Goal: Navigation & Orientation: Find specific page/section

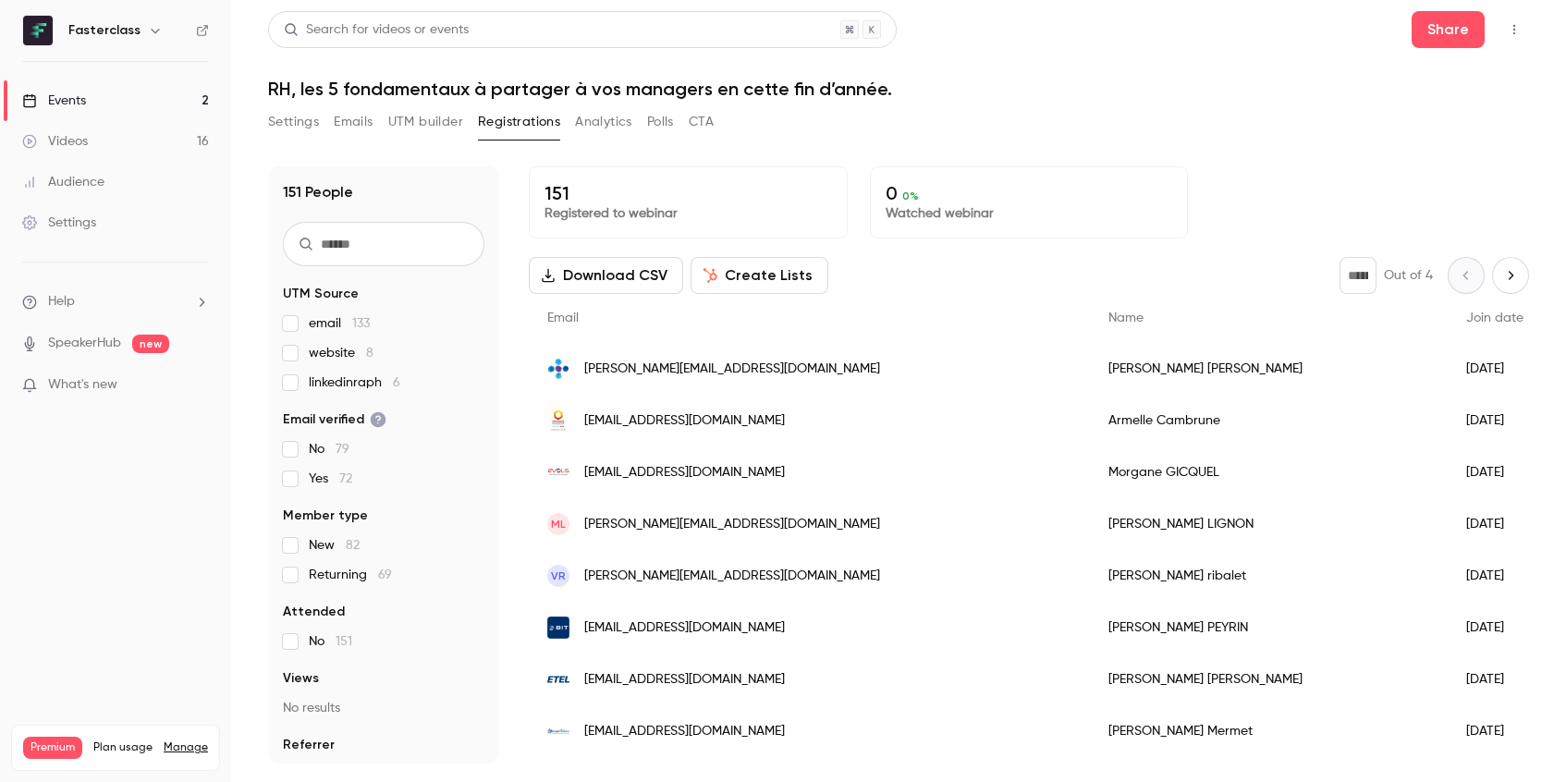
click at [160, 100] on link "Events 2" at bounding box center [115, 100] width 231 height 41
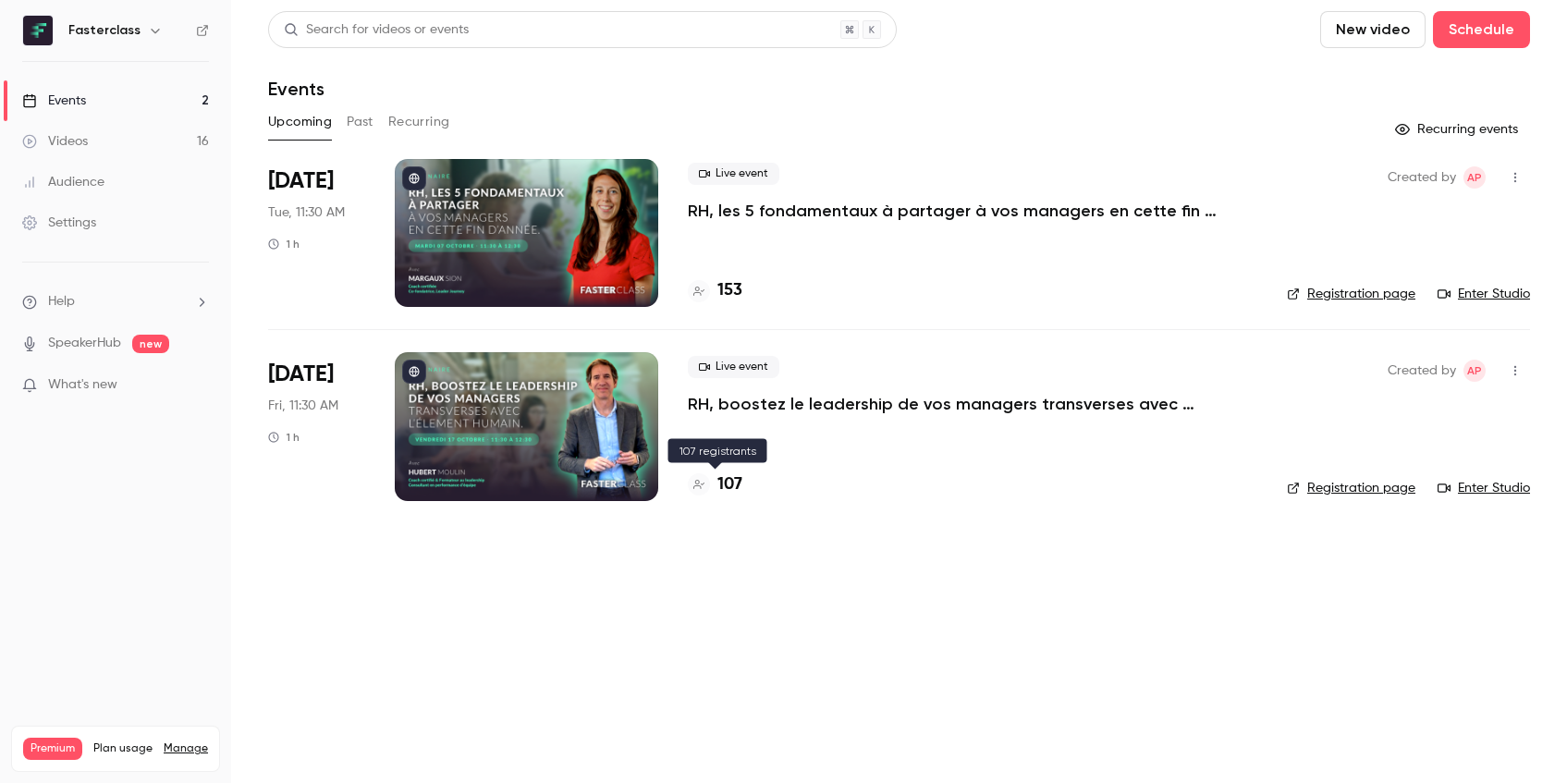
click at [741, 491] on h4 "107" at bounding box center [729, 484] width 25 height 25
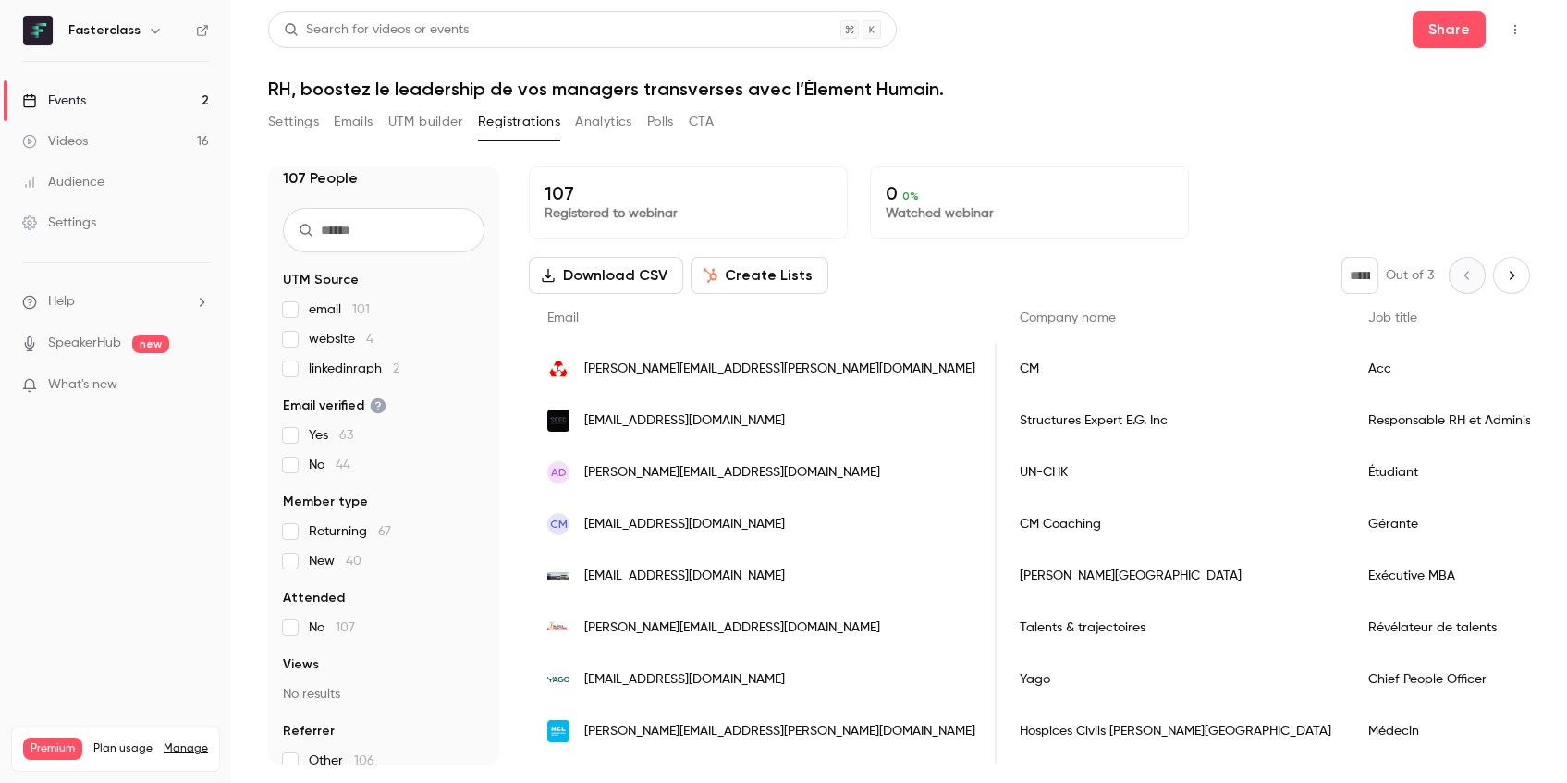
scroll to position [34, 0]
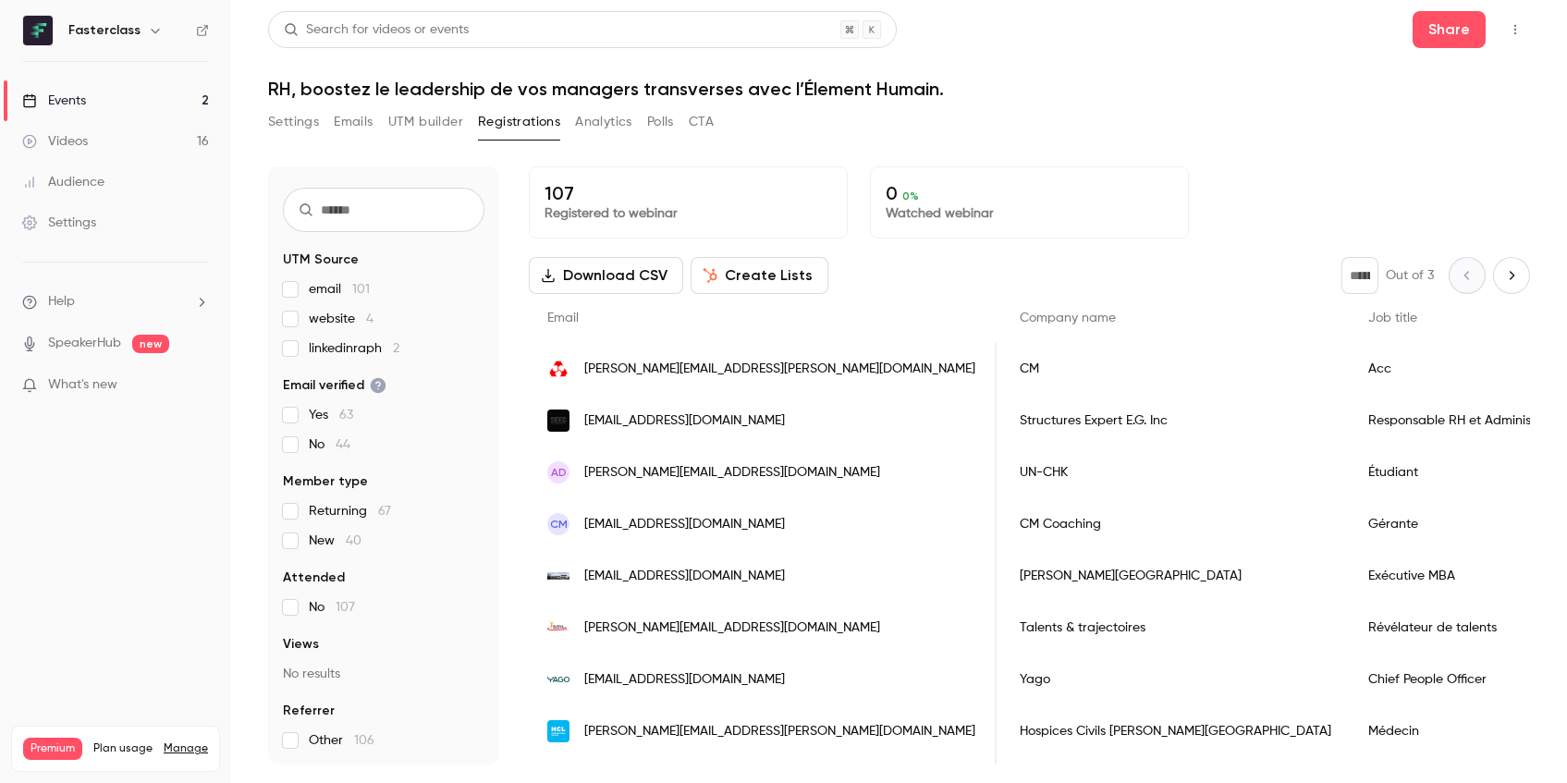
click at [142, 95] on link "Events 2" at bounding box center [115, 100] width 231 height 41
